Goal: Task Accomplishment & Management: Use online tool/utility

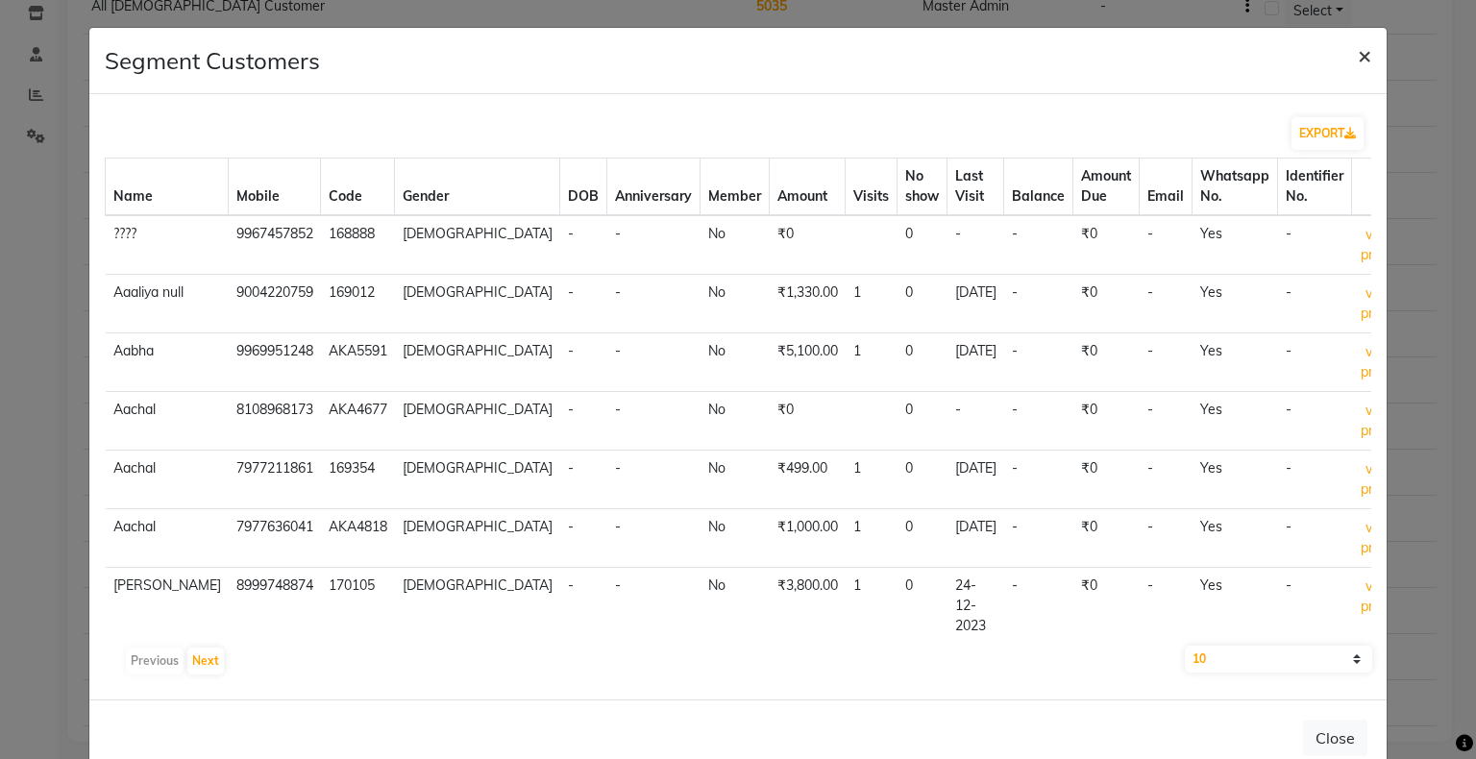
click at [1360, 53] on button "×" at bounding box center [1365, 55] width 44 height 54
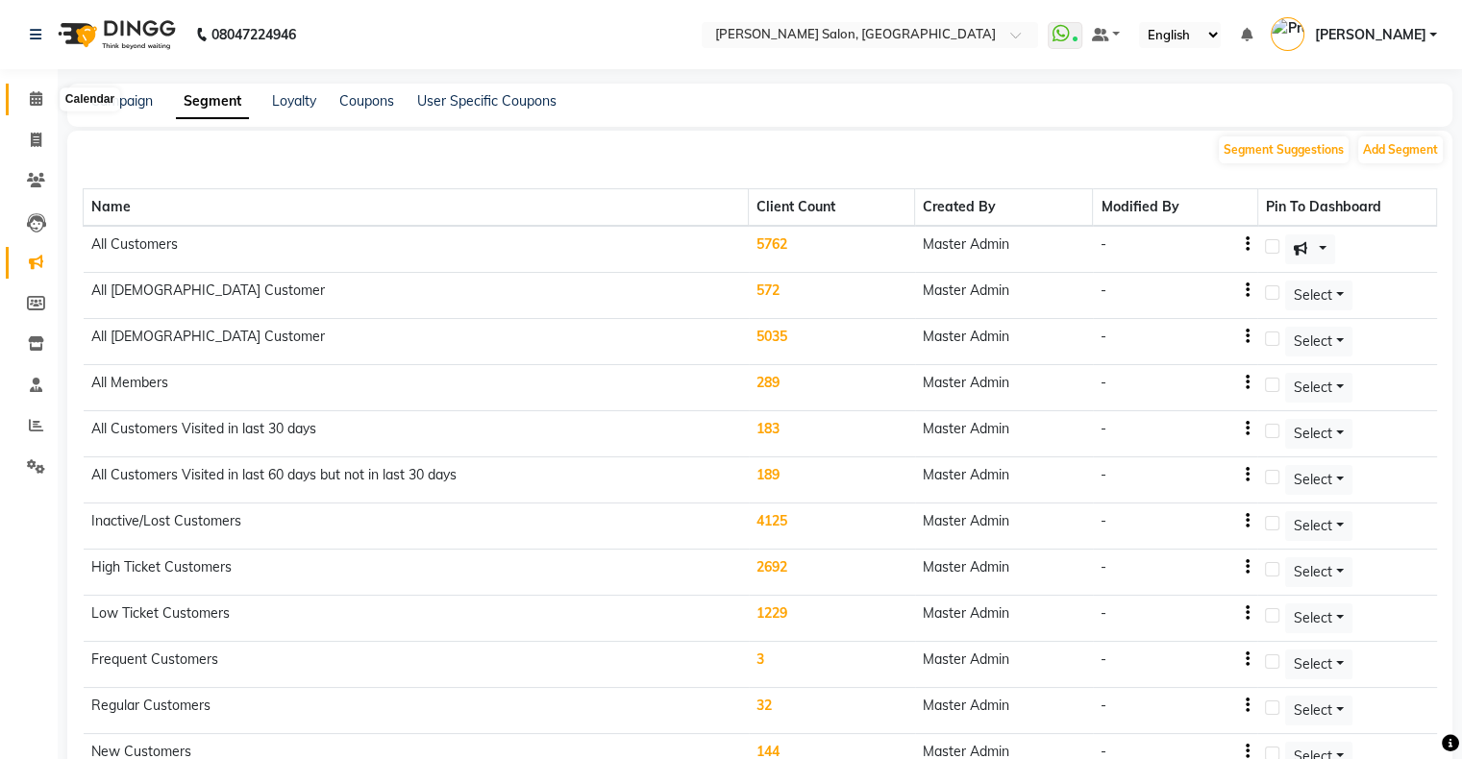
click at [44, 106] on span at bounding box center [36, 99] width 34 height 22
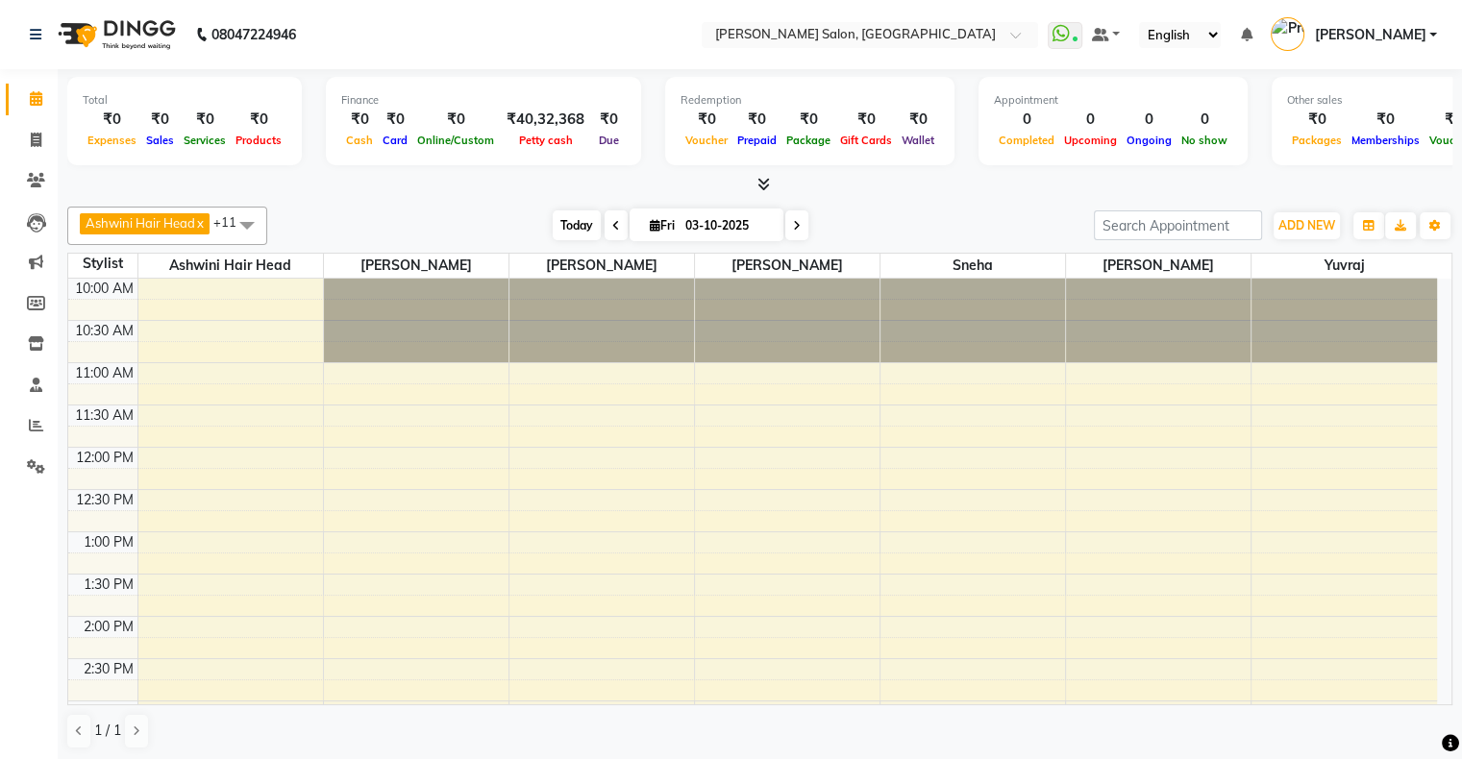
click at [593, 223] on span "Today" at bounding box center [577, 226] width 48 height 30
click at [596, 213] on span "Today" at bounding box center [577, 226] width 48 height 30
click at [792, 231] on span at bounding box center [796, 226] width 23 height 30
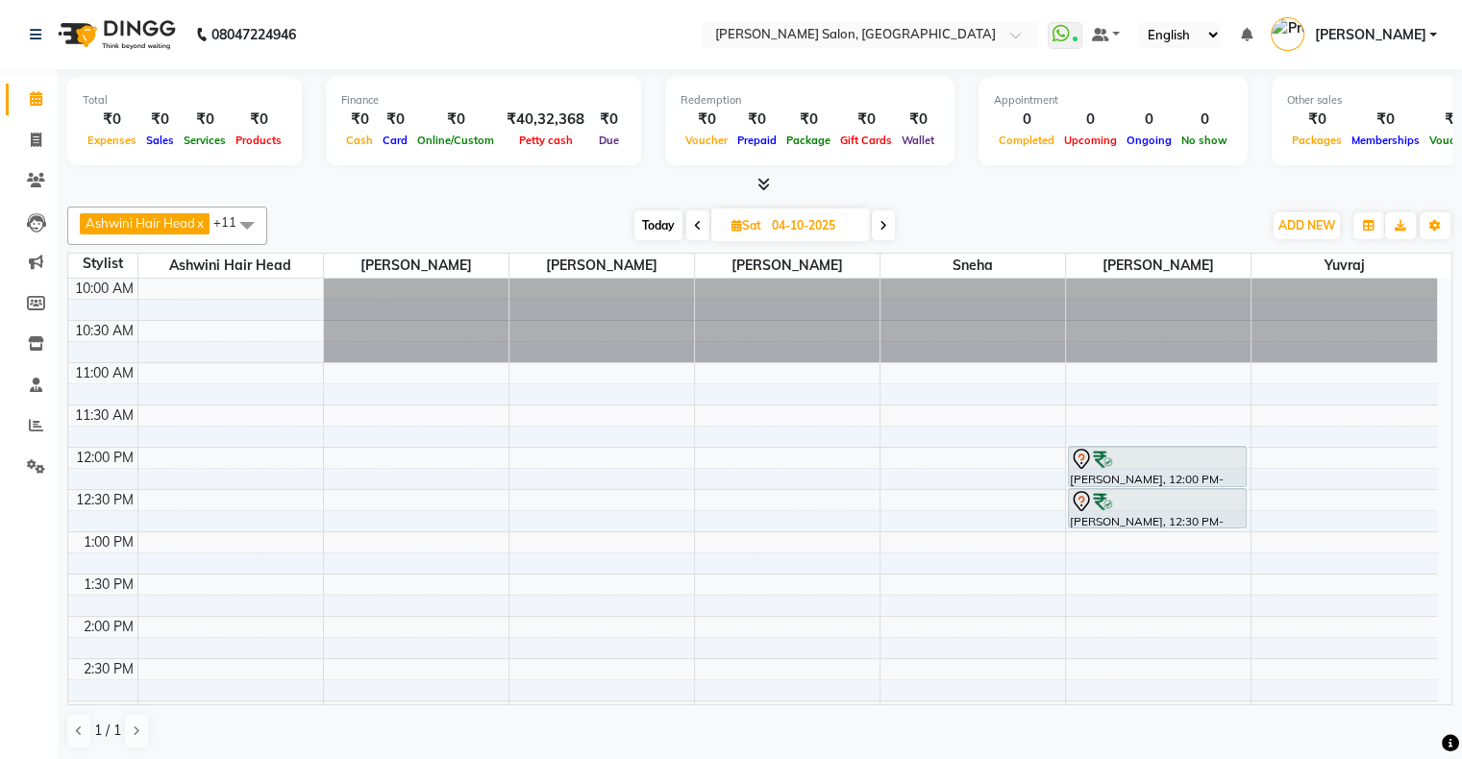
click at [677, 228] on span "Today" at bounding box center [658, 226] width 48 height 30
type input "03-10-2025"
